Goal: Navigation & Orientation: Understand site structure

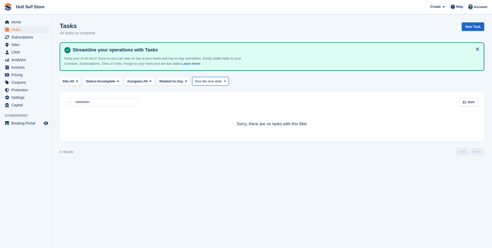
click at [208, 80] on span "No due date" at bounding box center [212, 81] width 19 height 5
click at [209, 93] on link "All" at bounding box center [217, 93] width 45 height 9
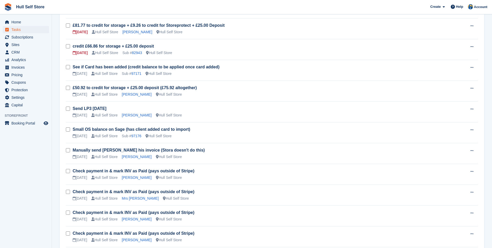
scroll to position [279, 0]
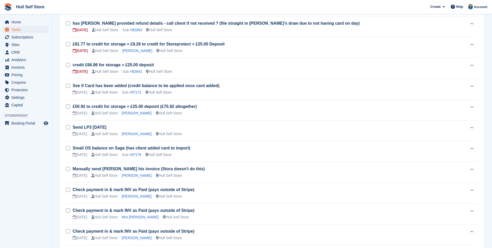
click at [37, 152] on aside "Home Tasks Subscriptions Subscriptions Subscriptions Contracts Price increases …" at bounding box center [26, 125] width 52 height 222
click at [28, 45] on span "Sites" at bounding box center [26, 44] width 31 height 7
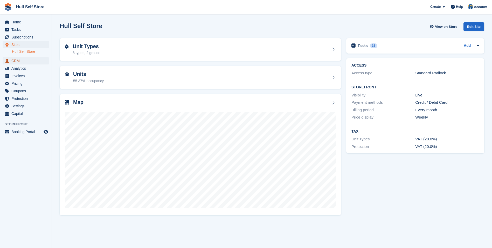
click at [28, 58] on span "CRM" at bounding box center [26, 60] width 31 height 7
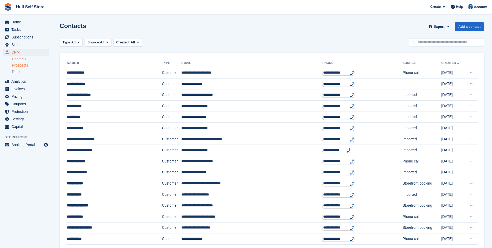
click at [27, 67] on span "Prospects" at bounding box center [20, 65] width 16 height 5
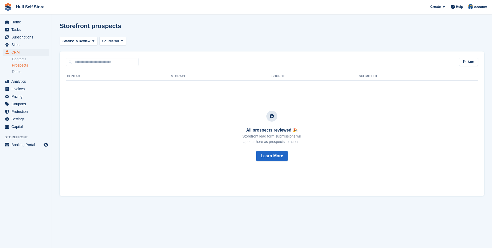
click at [27, 67] on span "Prospects" at bounding box center [20, 65] width 16 height 5
click at [26, 71] on div "Deals" at bounding box center [30, 71] width 37 height 5
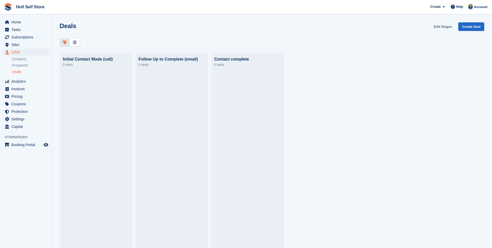
click at [444, 25] on link "Edit Stages" at bounding box center [443, 26] width 23 height 9
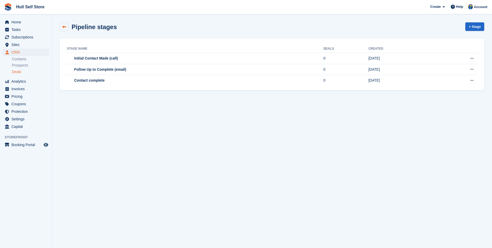
click at [64, 28] on icon at bounding box center [64, 27] width 4 height 4
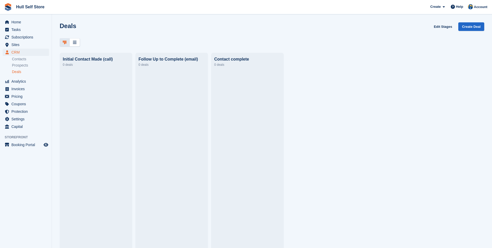
click at [105, 85] on div at bounding box center [96, 156] width 66 height 173
click at [65, 41] on icon at bounding box center [65, 42] width 4 height 4
click at [72, 43] on div at bounding box center [75, 42] width 10 height 9
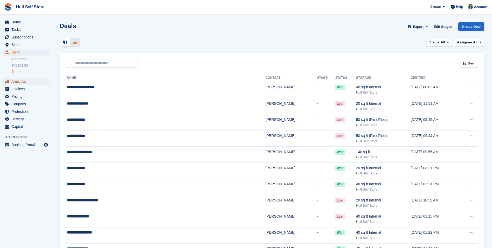
click at [26, 80] on span "Analytics" at bounding box center [26, 81] width 31 height 7
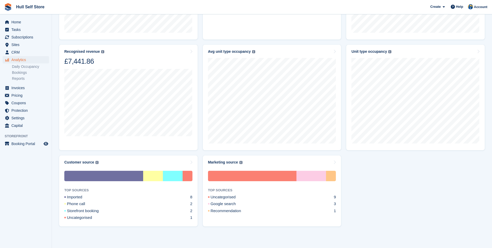
scroll to position [250, 0]
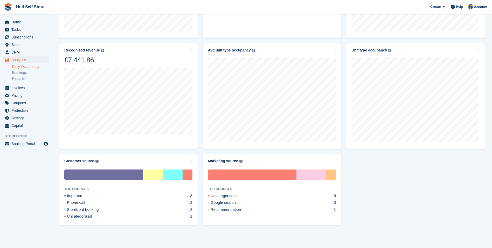
click at [15, 66] on link "Daily Occupancy" at bounding box center [30, 66] width 37 height 5
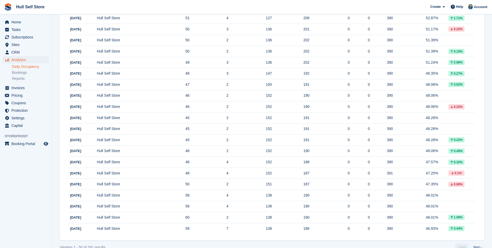
scroll to position [446, 0]
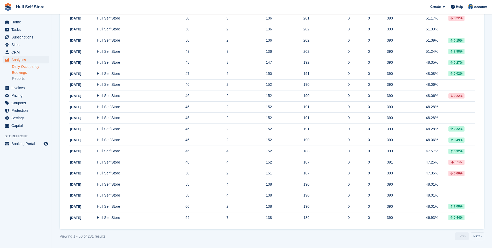
click at [32, 71] on link "Bookings" at bounding box center [30, 72] width 37 height 5
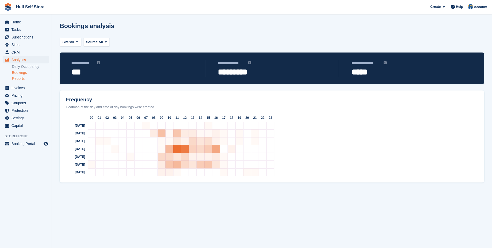
click at [32, 79] on link "Reports" at bounding box center [30, 78] width 37 height 5
